Goal: Navigation & Orientation: Find specific page/section

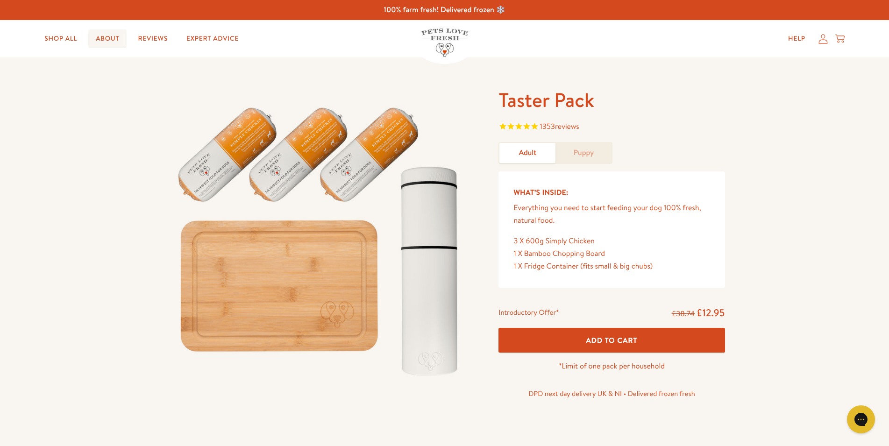
click at [104, 40] on link "About" at bounding box center [107, 38] width 38 height 19
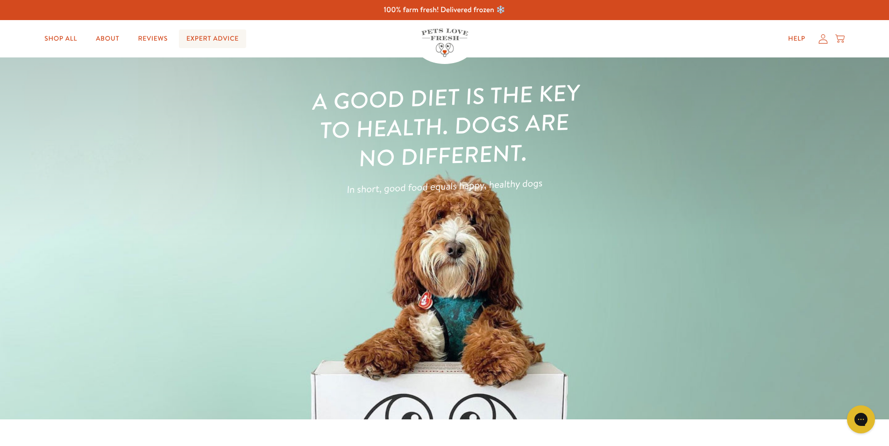
click at [209, 42] on link "Expert Advice" at bounding box center [212, 38] width 67 height 19
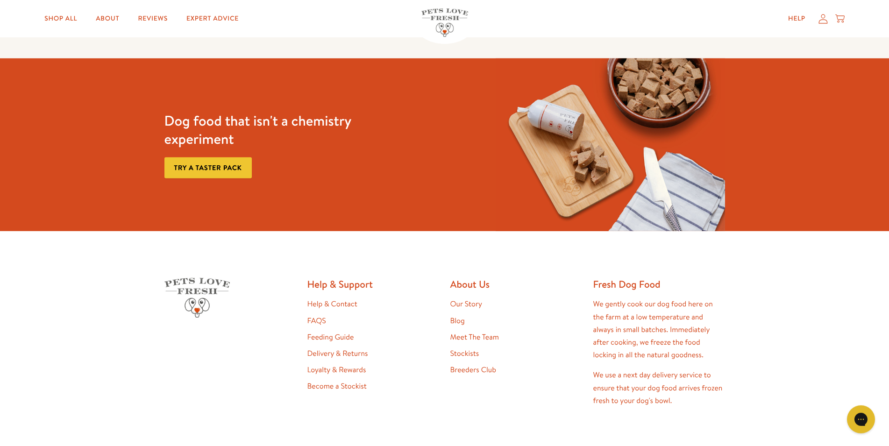
scroll to position [1520, 0]
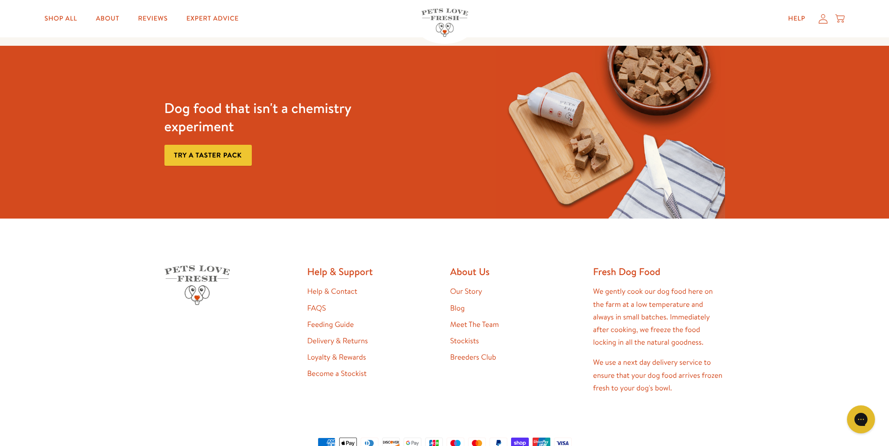
click at [487, 319] on link "Meet The Team" at bounding box center [474, 324] width 49 height 10
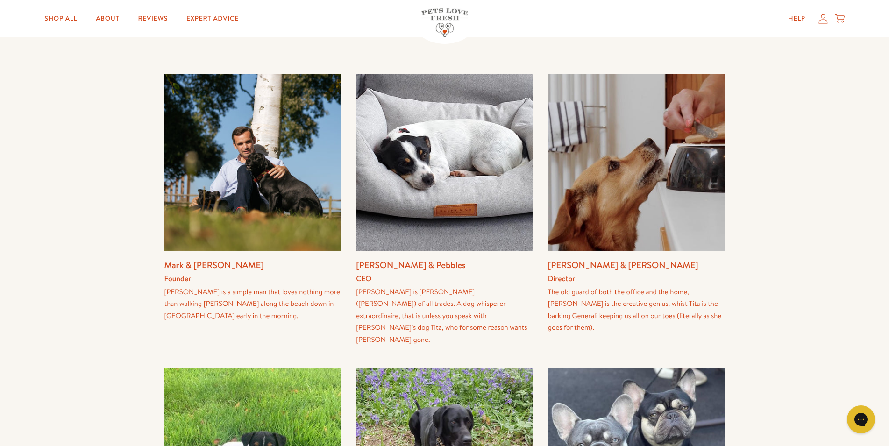
scroll to position [160, 0]
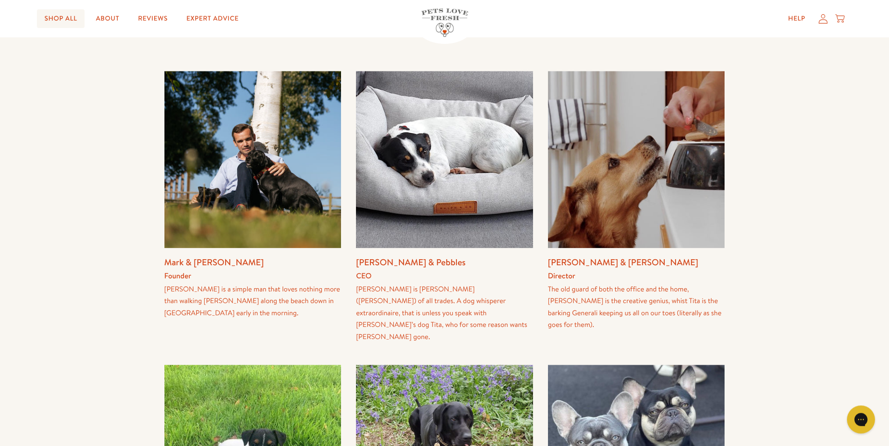
click at [73, 19] on link "Shop All" at bounding box center [61, 18] width 48 height 19
